Goal: Information Seeking & Learning: Learn about a topic

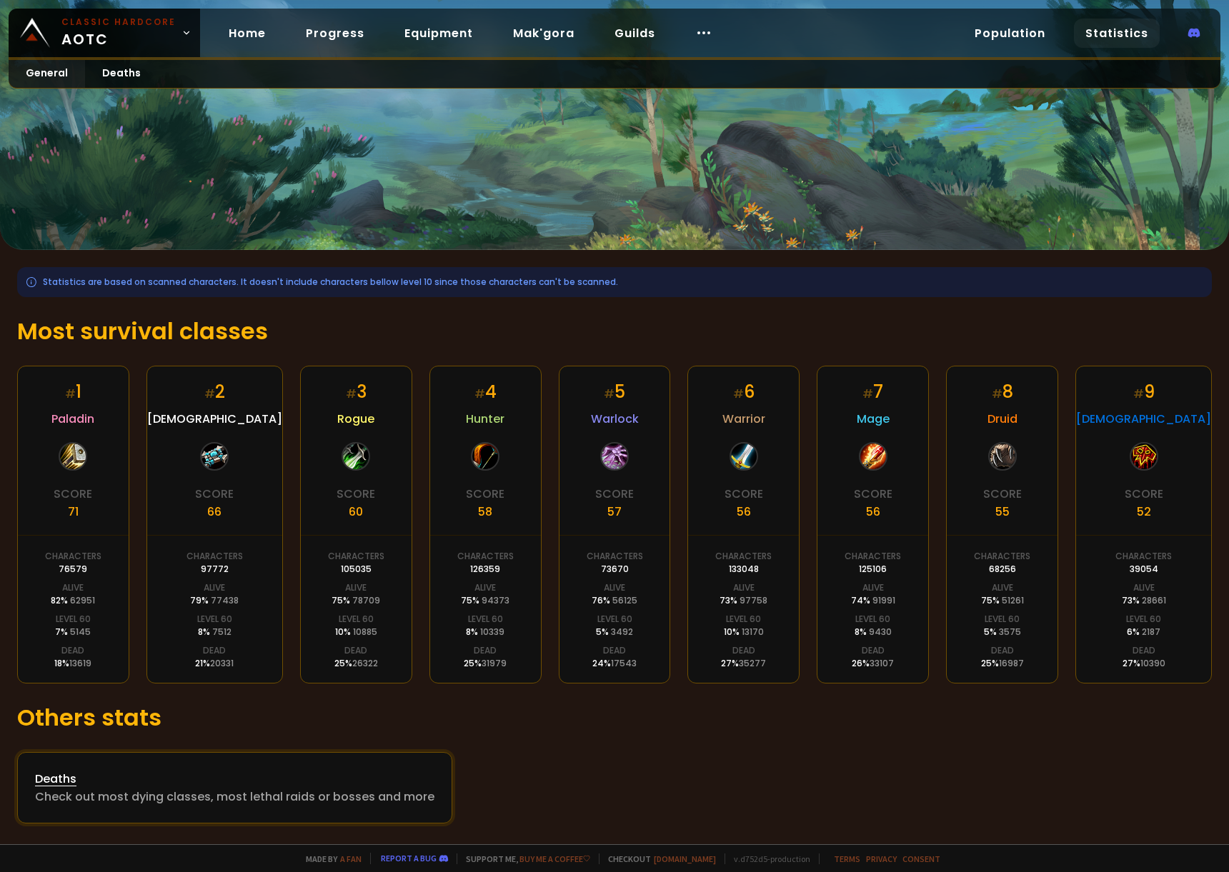
click at [375, 791] on div "Check out most dying classes, most lethal raids or bosses and more" at bounding box center [234, 797] width 399 height 18
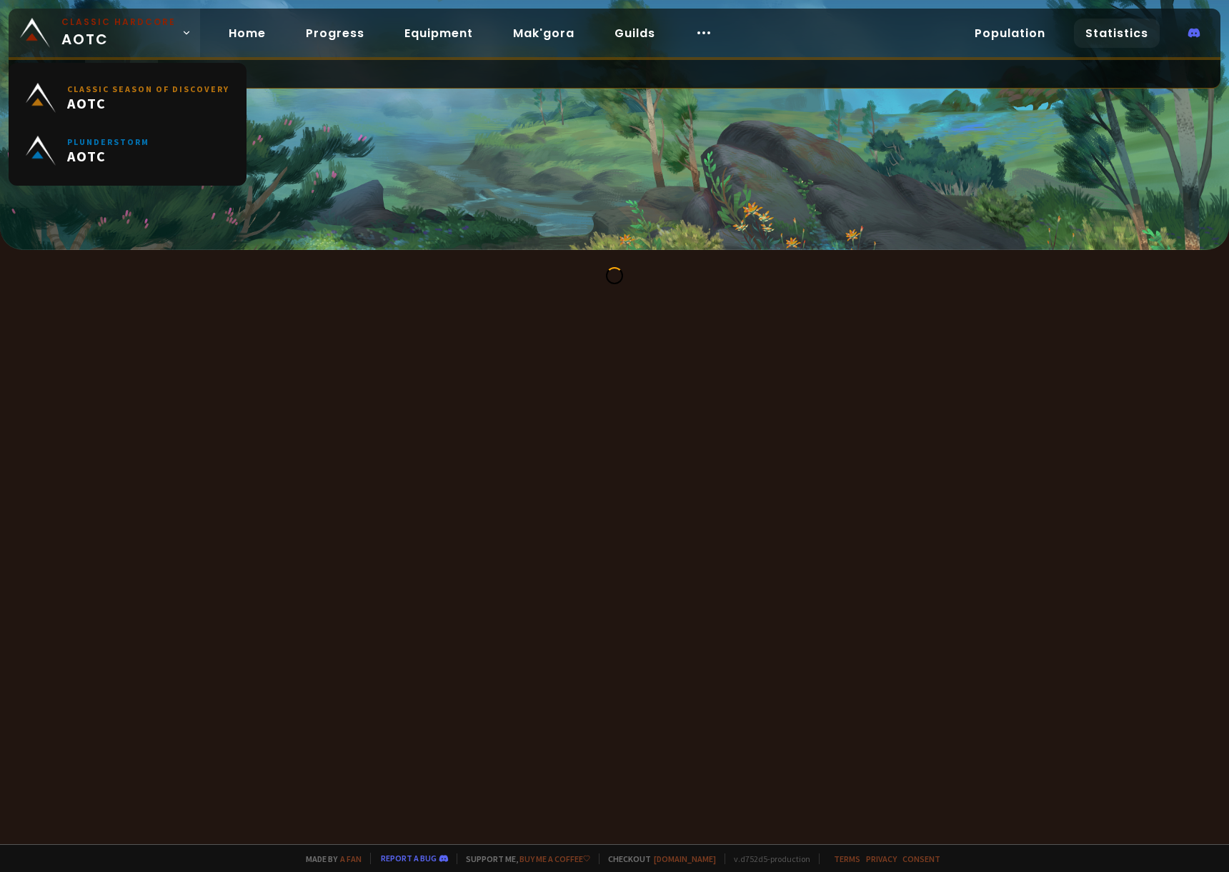
click at [186, 35] on link "Classic Hardcore AOTC" at bounding box center [104, 33] width 191 height 49
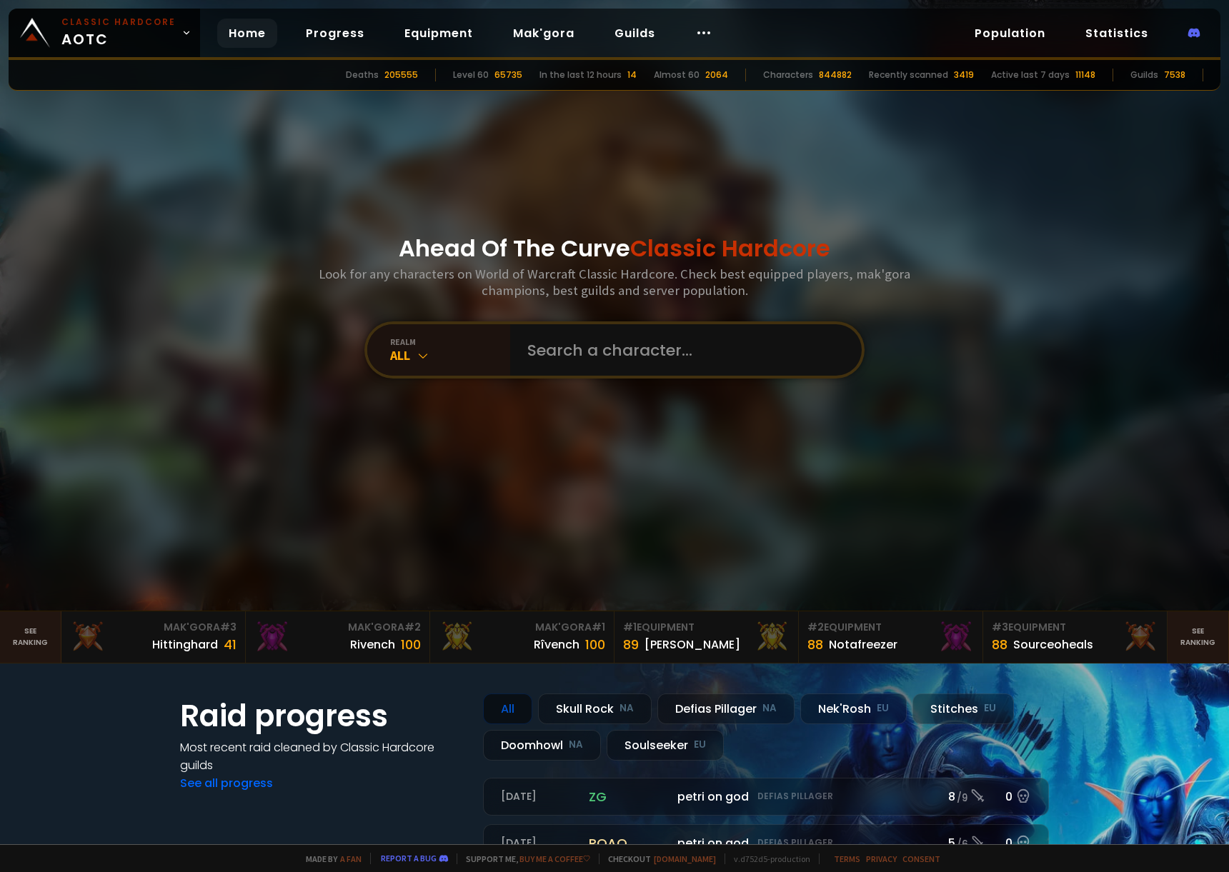
click at [637, 532] on div "Ahead Of The Curve Classic Hardcore Look for any characters on World of Warcraf…" at bounding box center [614, 305] width 861 height 611
click at [613, 36] on link "Guilds" at bounding box center [635, 33] width 64 height 29
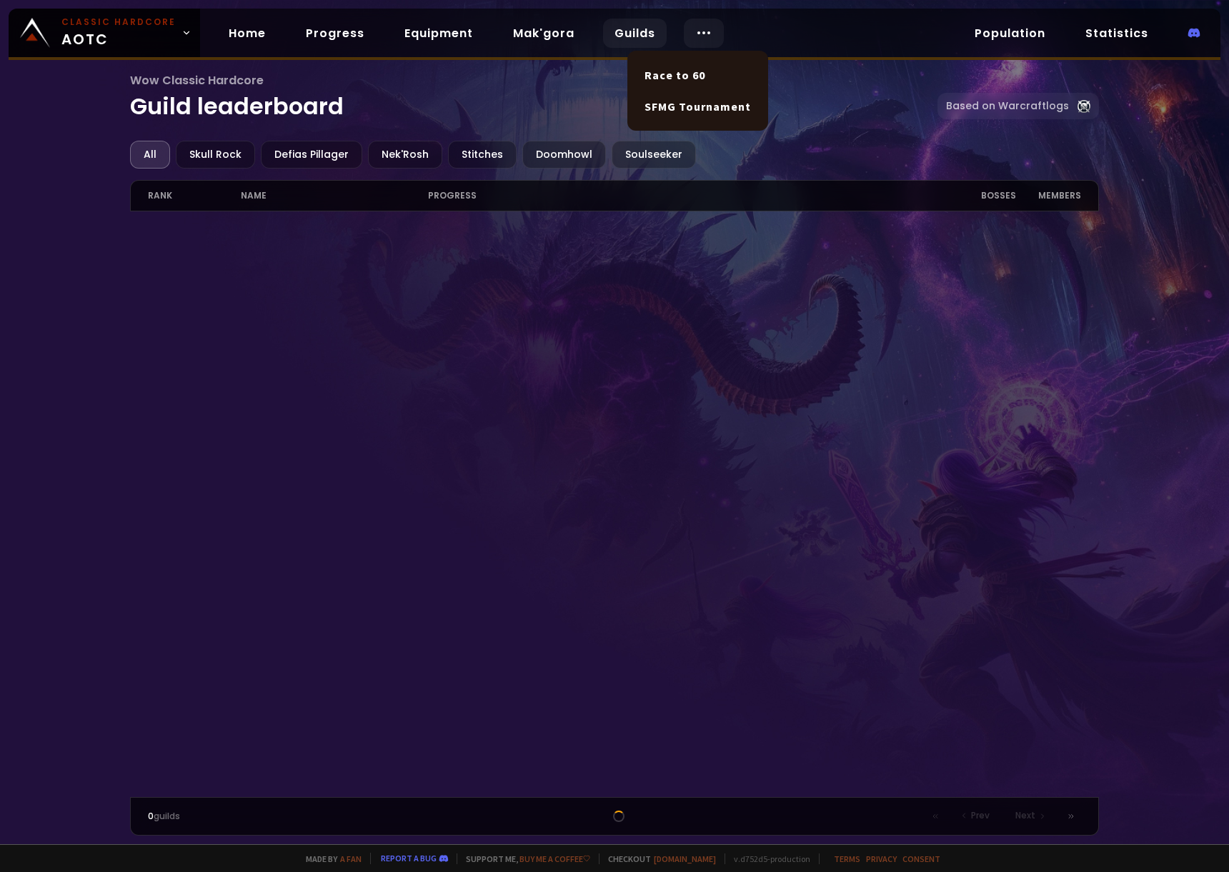
click at [695, 35] on icon at bounding box center [703, 32] width 17 height 17
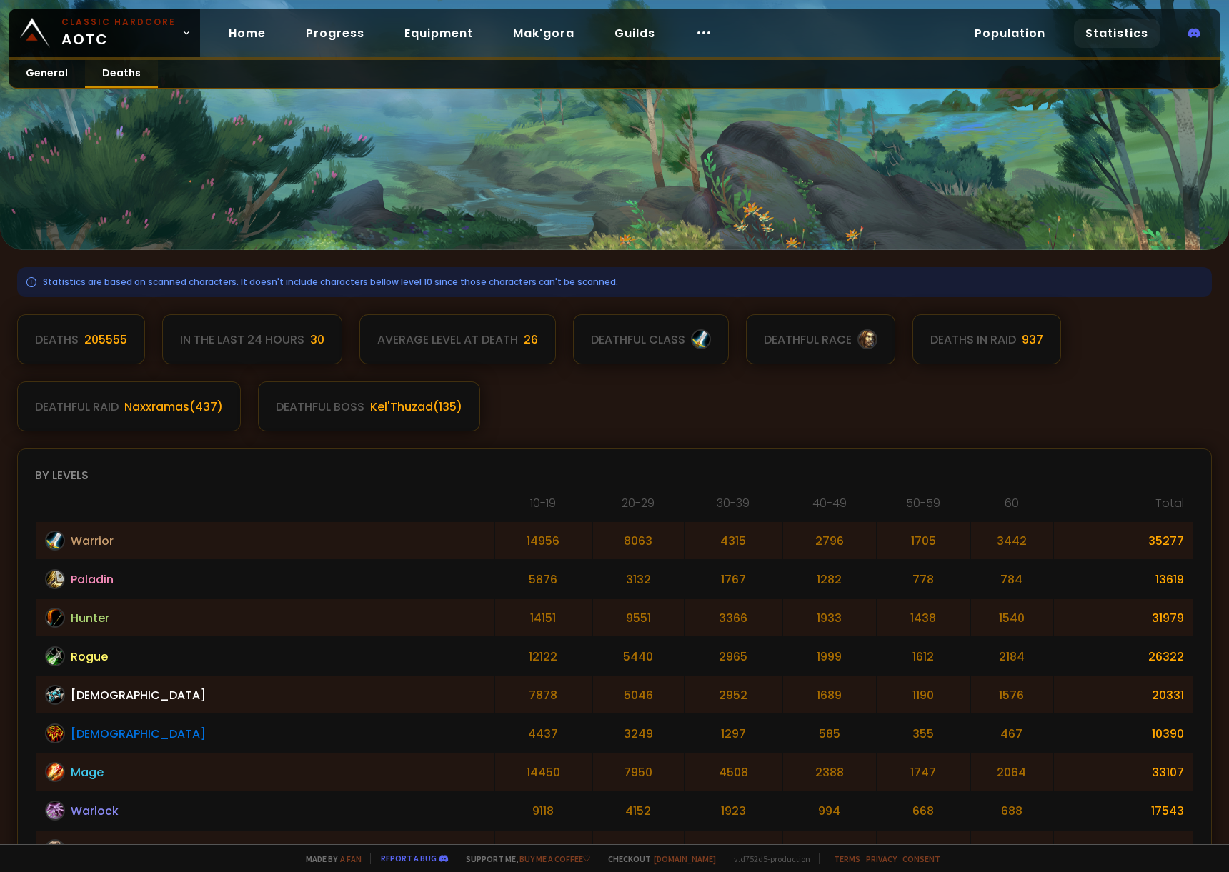
click at [136, 79] on link "Deaths" at bounding box center [121, 74] width 73 height 28
click at [1015, 28] on link "Population" at bounding box center [1010, 33] width 94 height 29
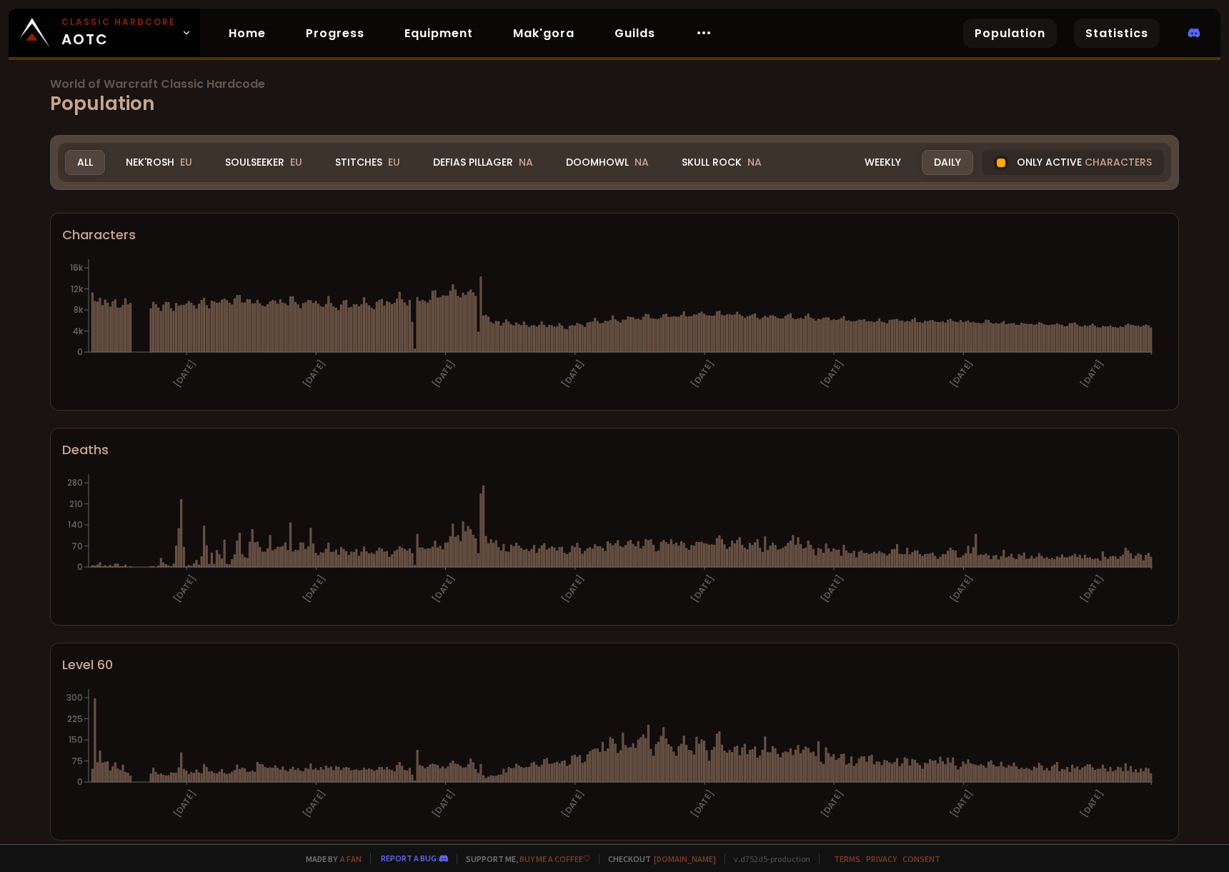
click at [1113, 34] on link "Statistics" at bounding box center [1117, 33] width 86 height 29
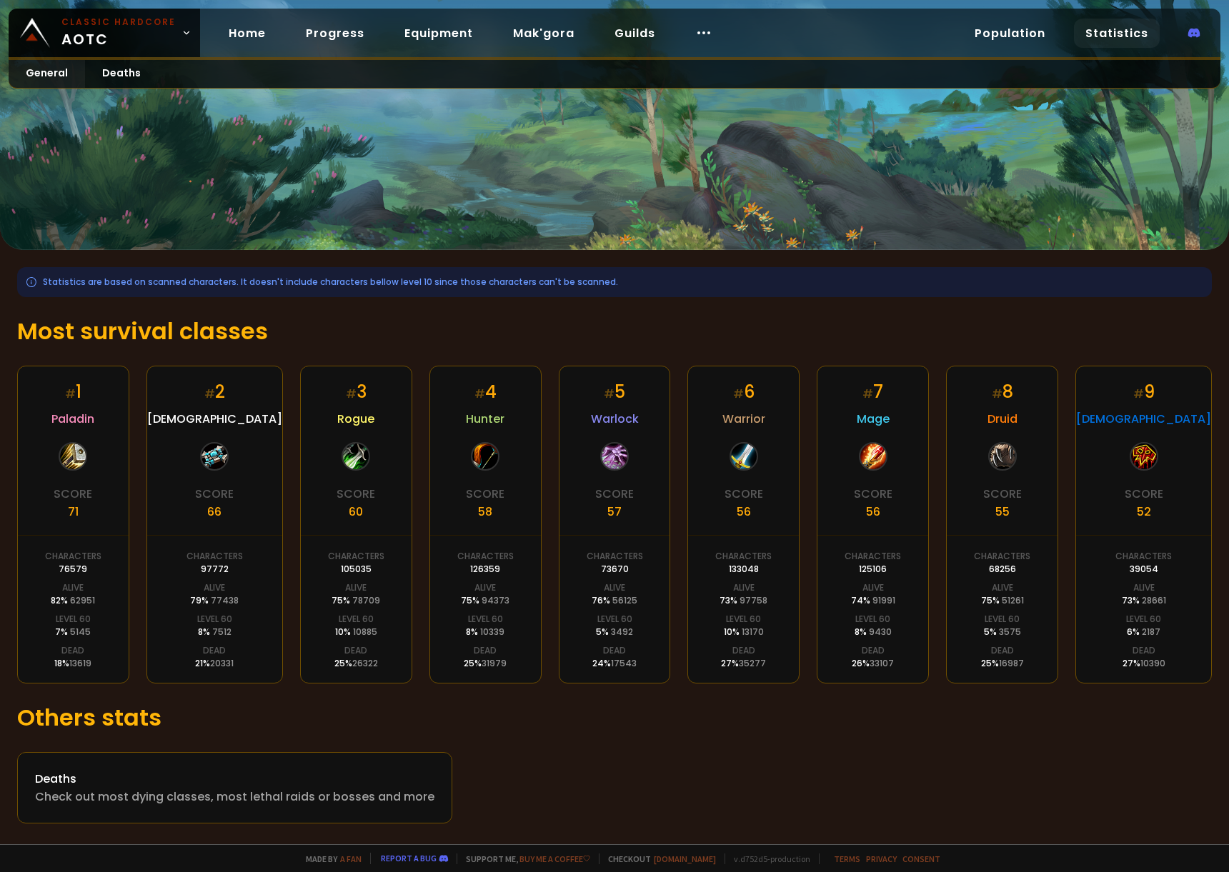
click at [1155, 412] on span "[DEMOGRAPHIC_DATA]" at bounding box center [1143, 419] width 135 height 18
